Goal: Navigation & Orientation: Go to known website

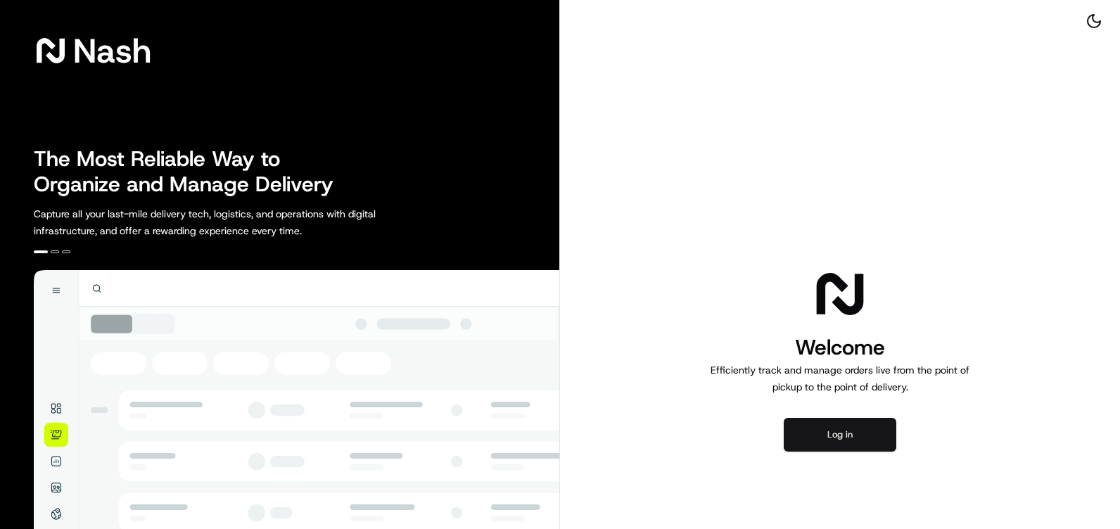
click at [835, 437] on button "Log in" at bounding box center [840, 435] width 113 height 34
